Goal: Task Accomplishment & Management: Manage account settings

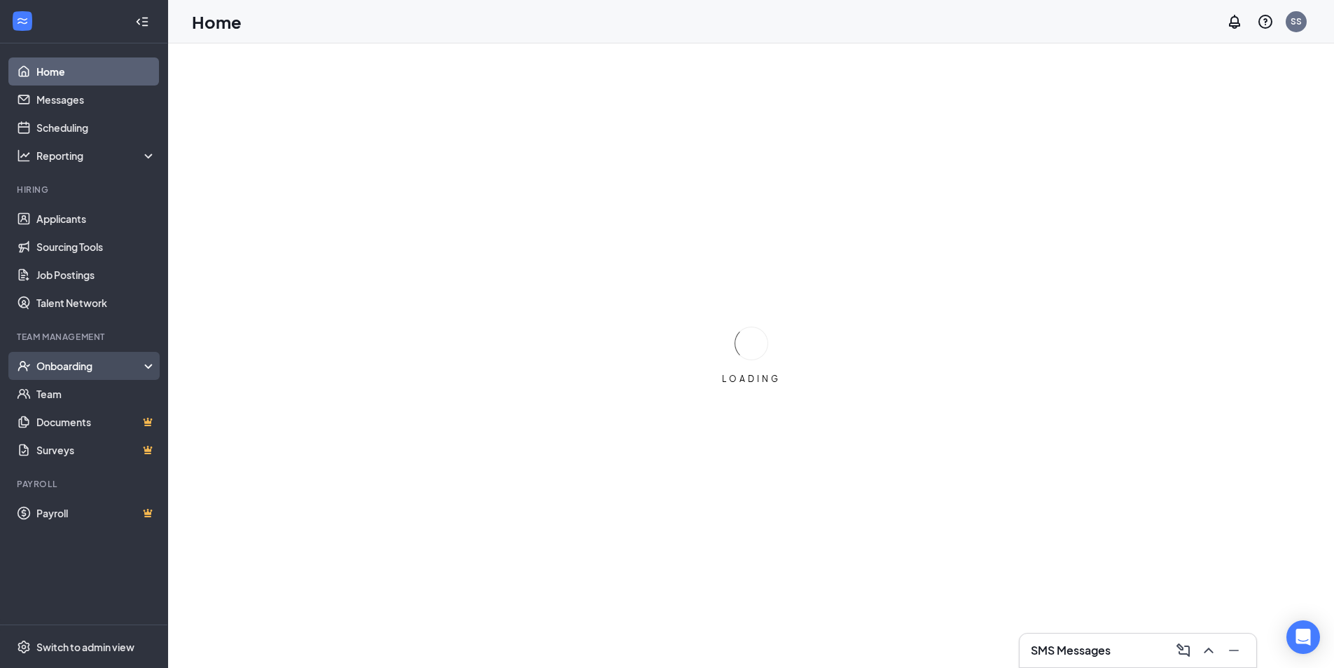
click at [63, 363] on div "Onboarding" at bounding box center [90, 366] width 108 height 14
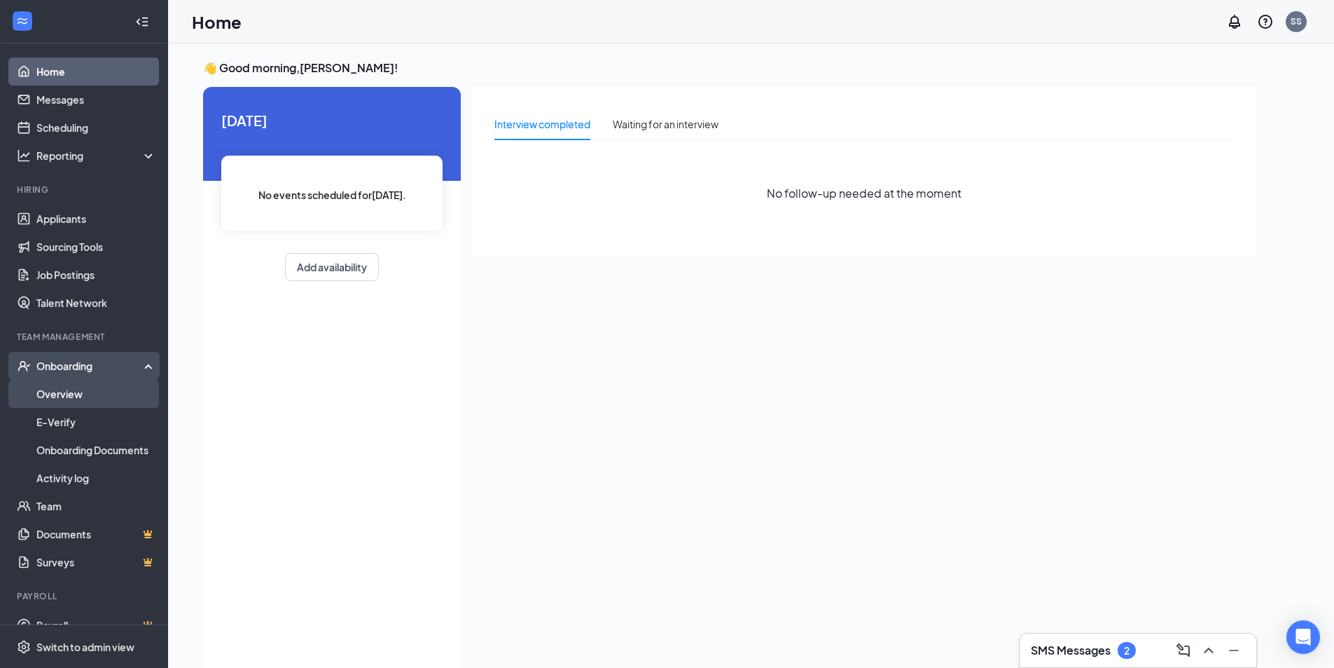
click at [67, 392] on link "Overview" at bounding box center [96, 394] width 120 height 28
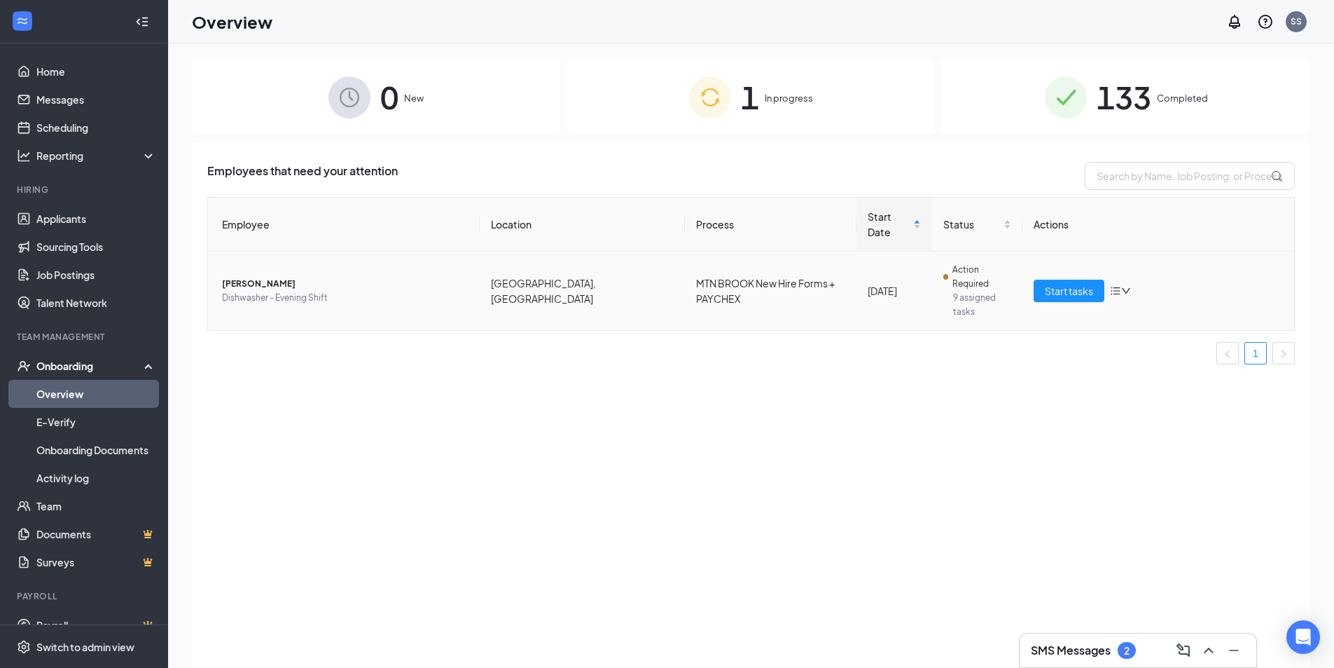
click at [1123, 286] on icon "down" at bounding box center [1126, 291] width 10 height 10
click at [1166, 354] on div "Remove from onboarding" at bounding box center [1194, 352] width 151 height 14
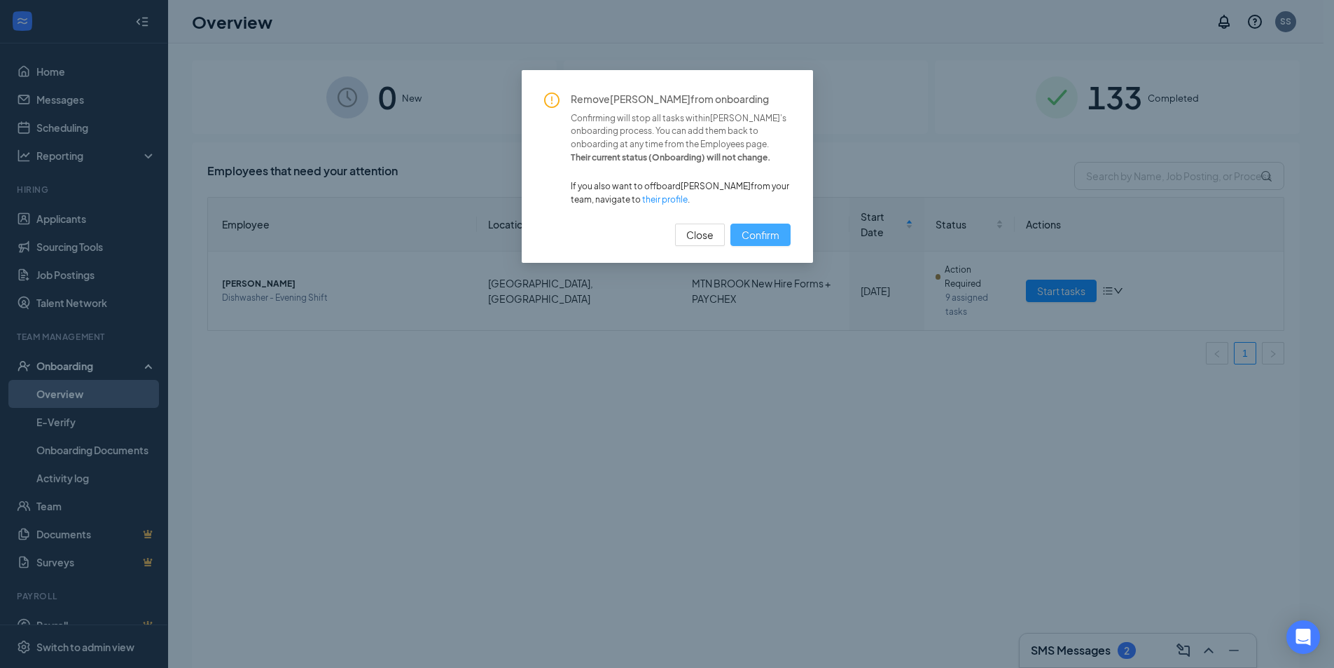
click at [752, 228] on span "Confirm" at bounding box center [761, 234] width 38 height 15
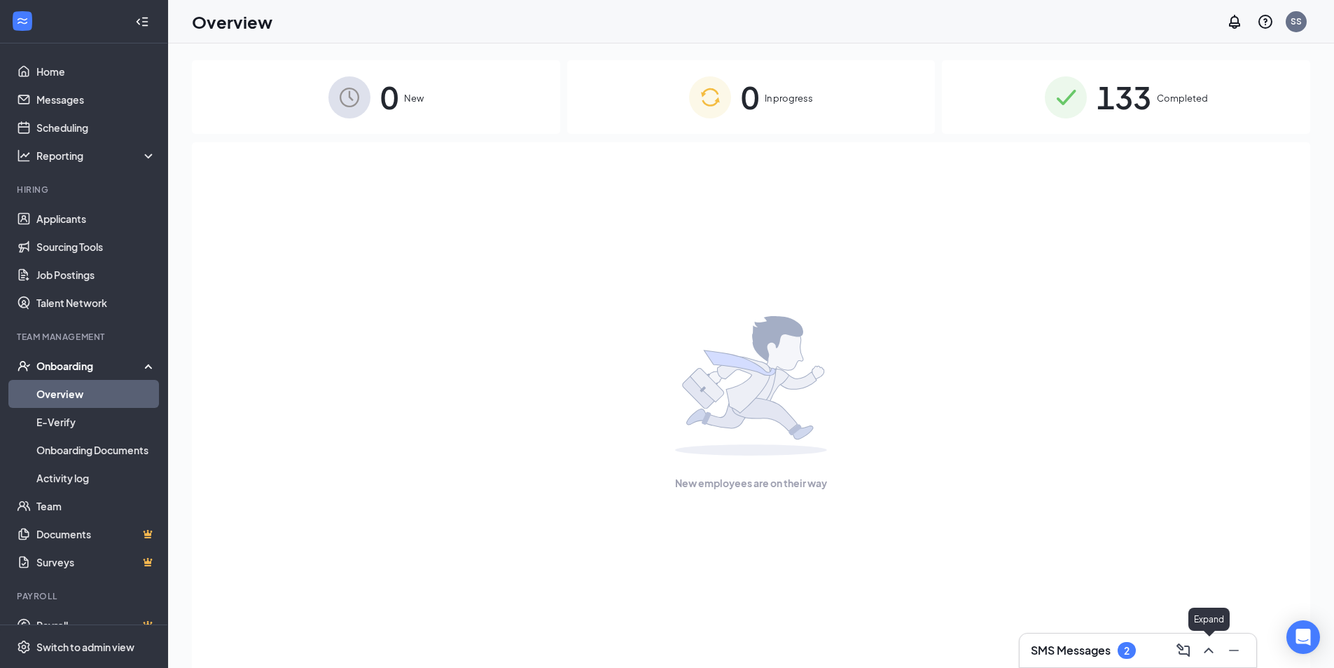
click at [1213, 649] on icon "ChevronUp" at bounding box center [1209, 650] width 17 height 17
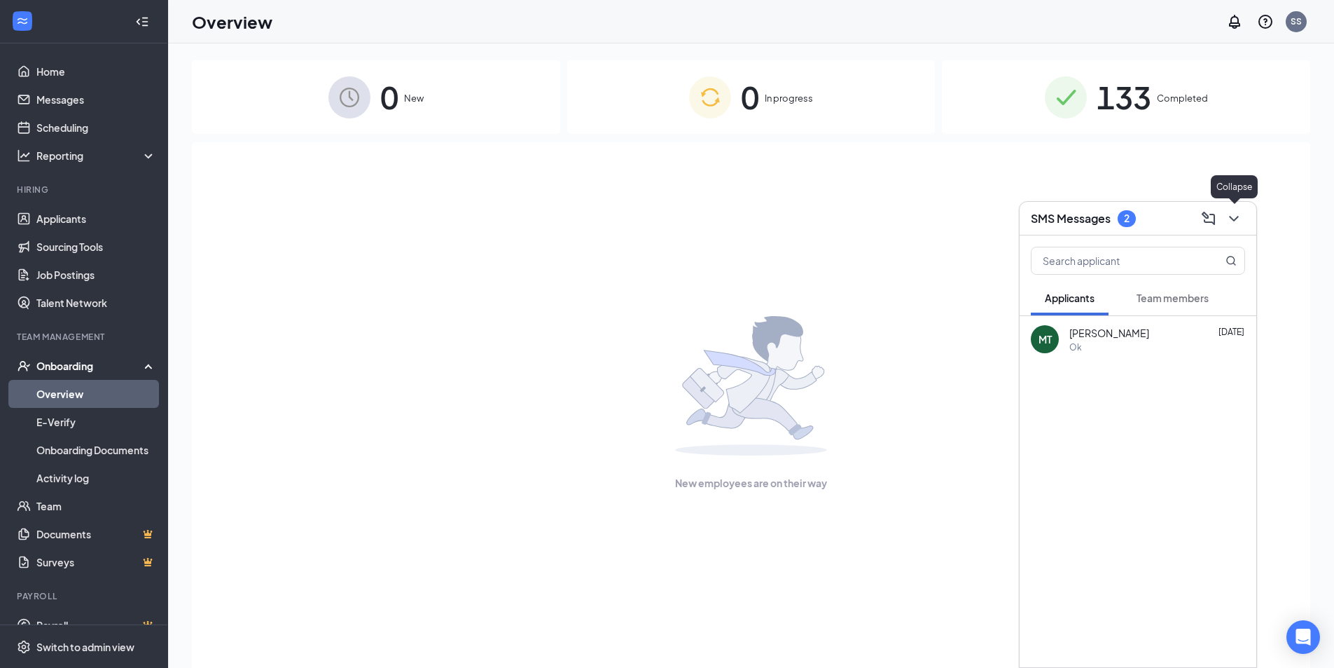
click at [1232, 219] on icon "ChevronDown" at bounding box center [1234, 218] width 17 height 17
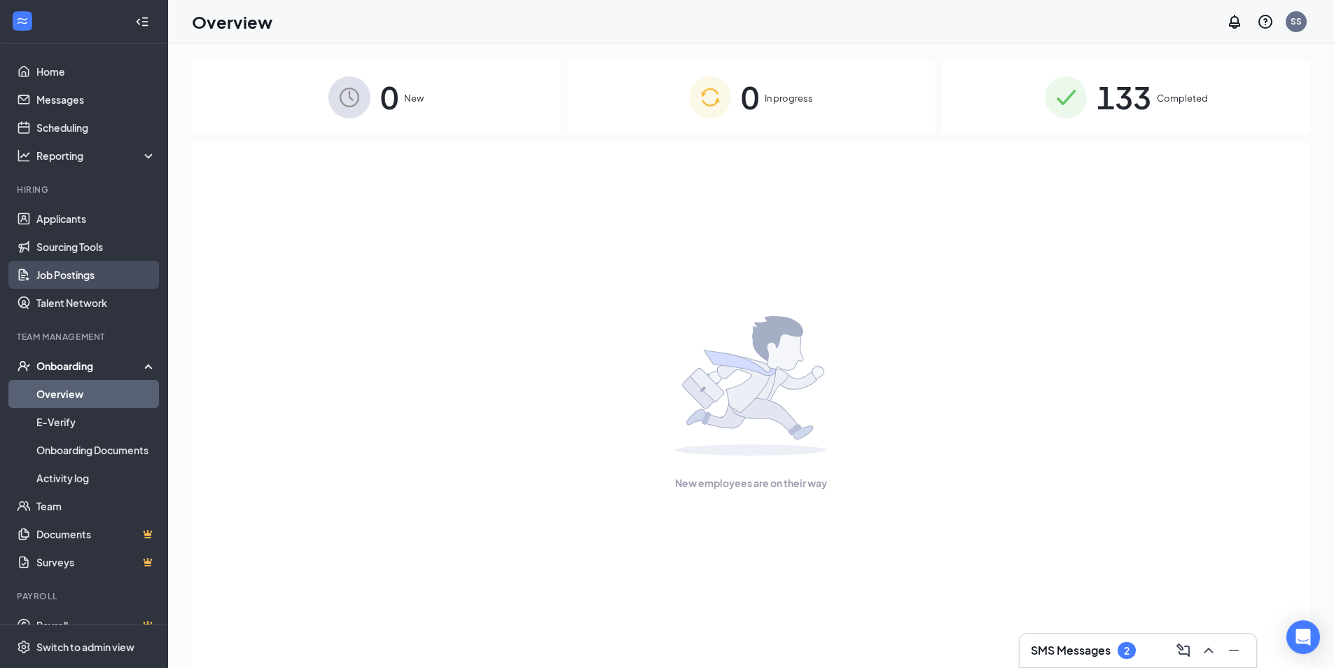
click at [86, 277] on link "Job Postings" at bounding box center [96, 275] width 120 height 28
